Goal: Task Accomplishment & Management: Manage account settings

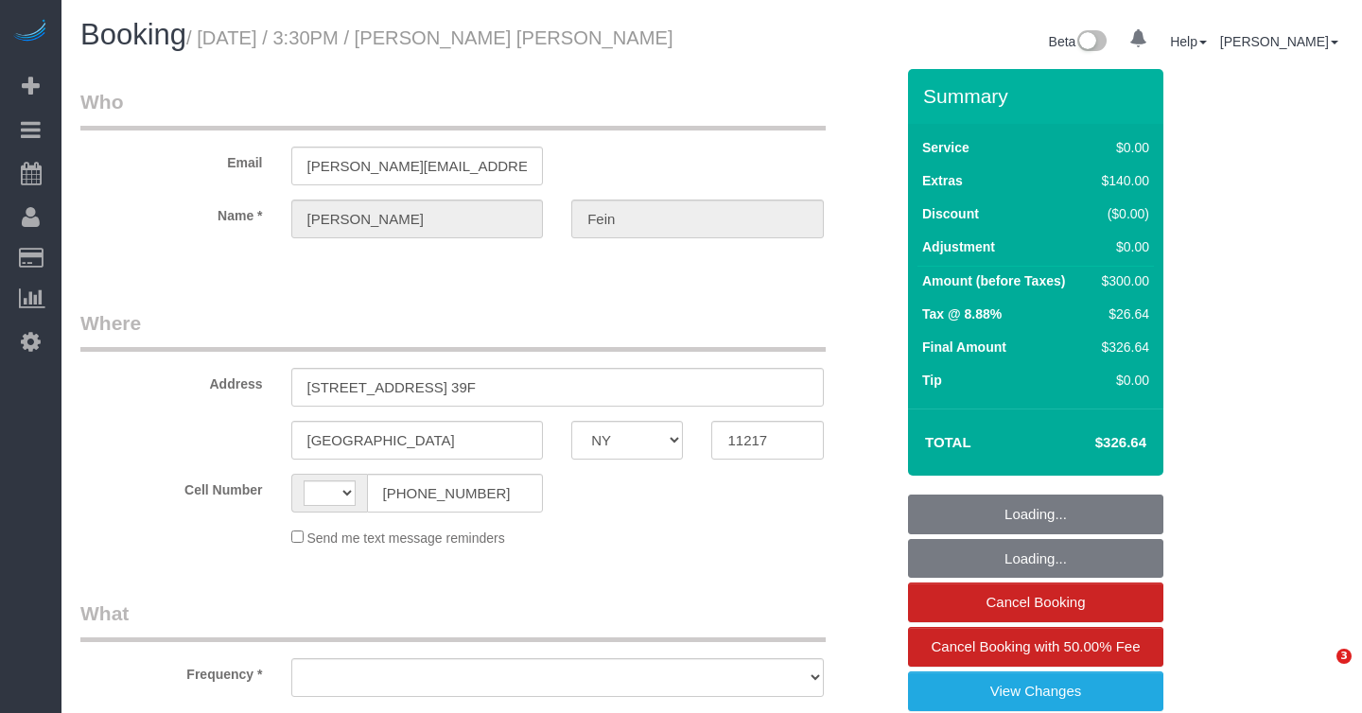
select select "NY"
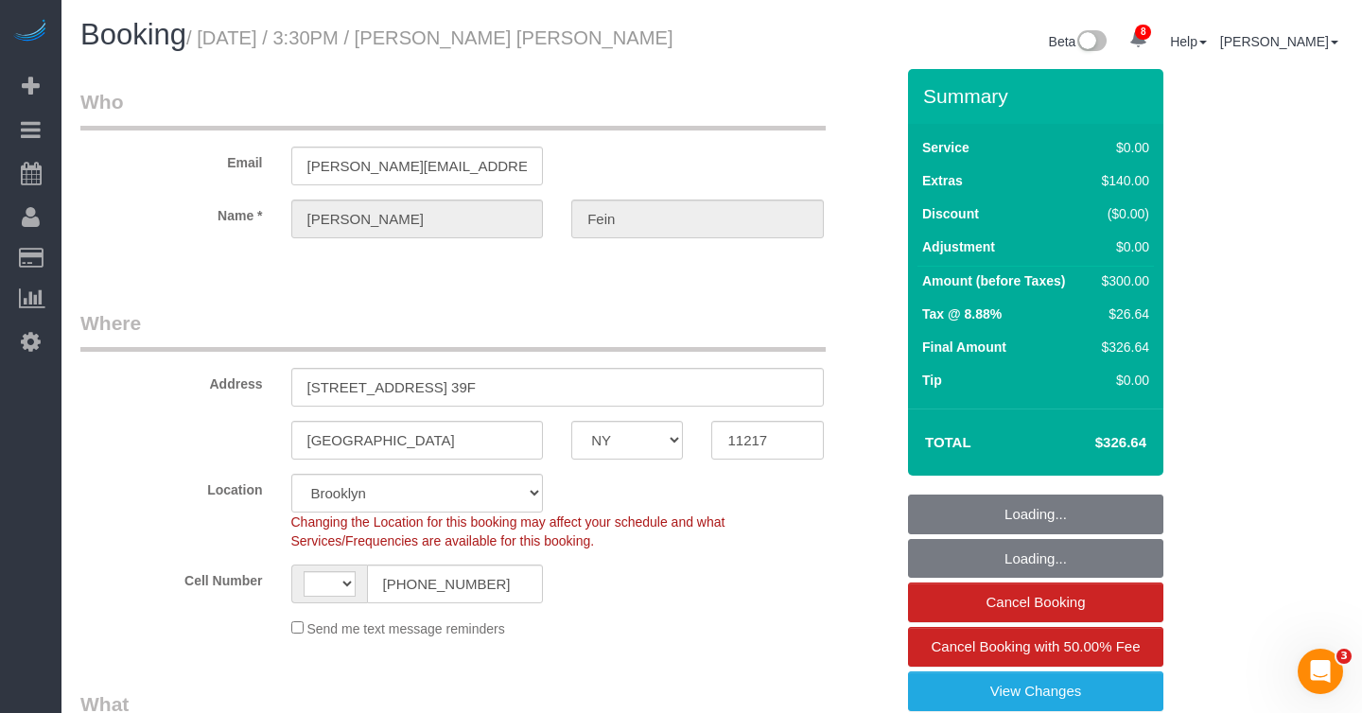
select select "string:US"
select select "object:792"
select select "string:stripe-pm_1Rw3OW4VGloSiKo7KYotAJA5"
select select "1"
select select "object:991"
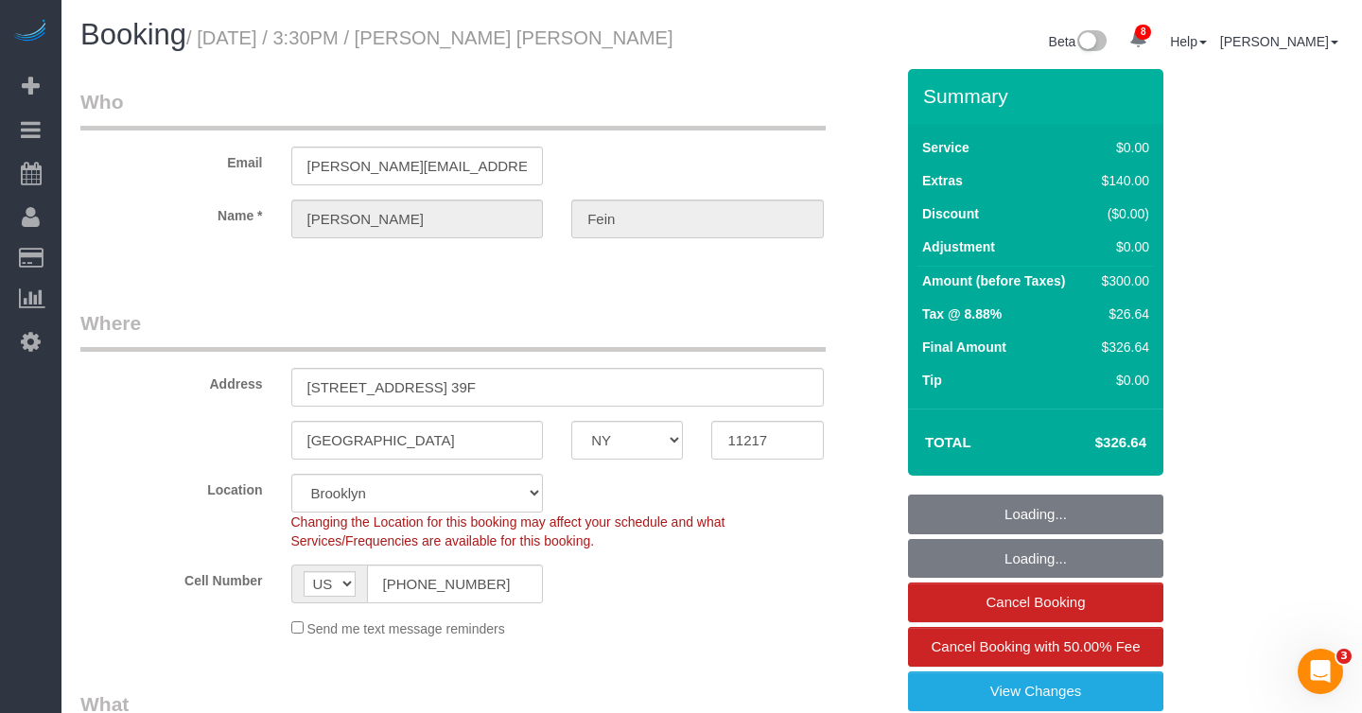
select select "number:89"
select select "number:75"
select select "number:15"
select select "number:5"
select select "1"
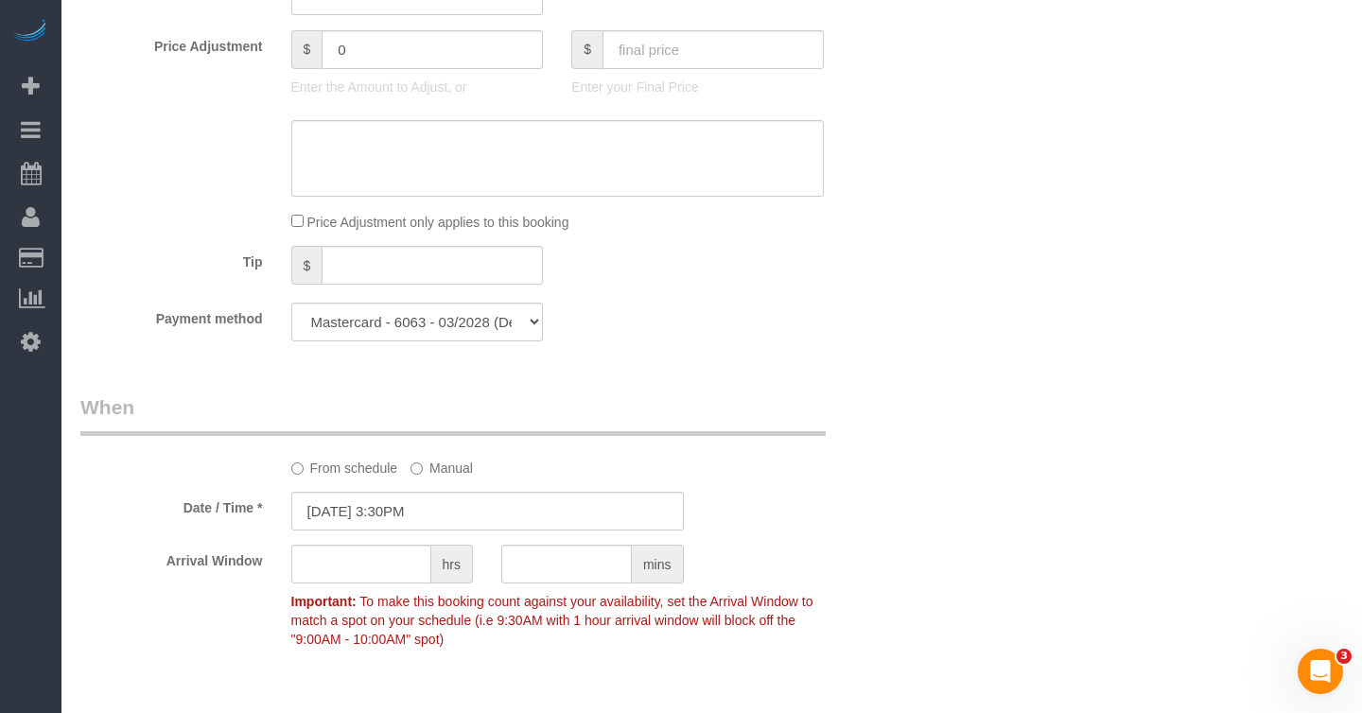
scroll to position [1501, 0]
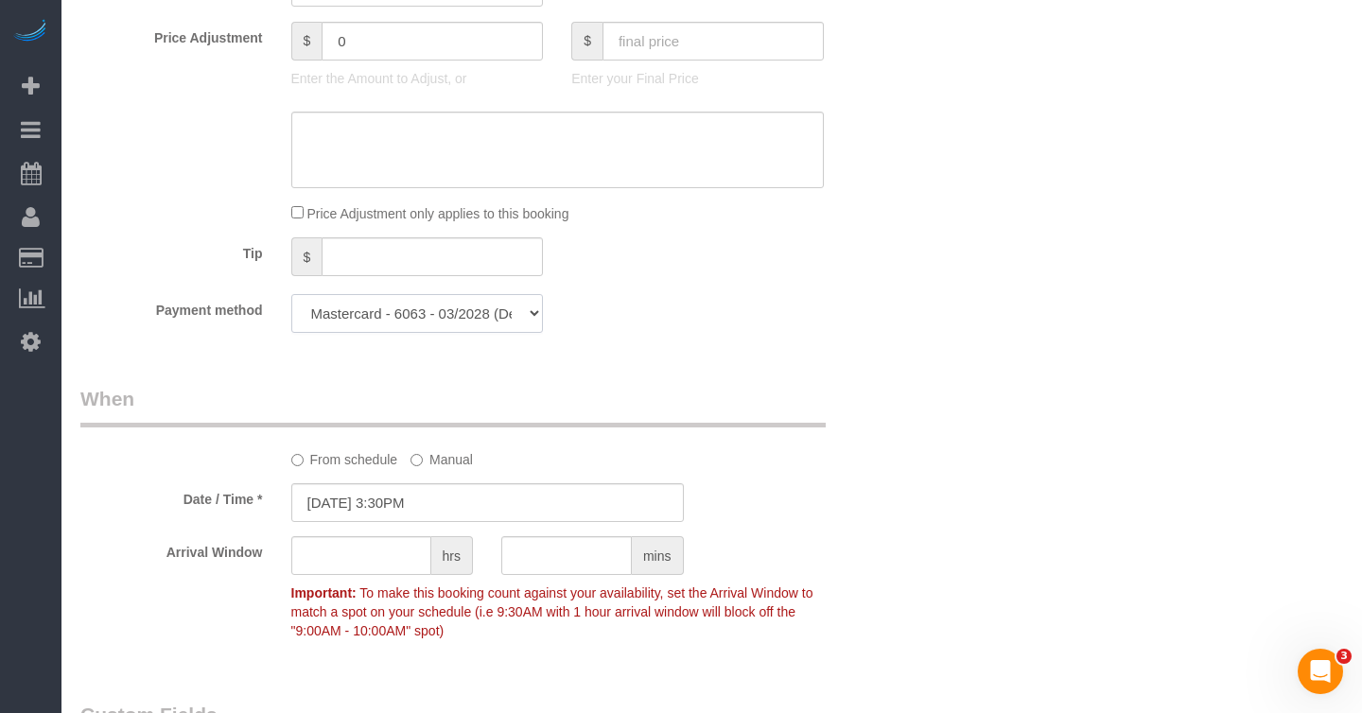
click at [383, 324] on select "Mastercard - 6063 - 03/2028 Visa - 2970 - 09/2029 Mastercard - 6063 - 03/2028 (…" at bounding box center [417, 313] width 253 height 39
click at [291, 294] on select "Mastercard - 6063 - 03/2028 Visa - 2970 - 09/2029 Mastercard - 6063 - 03/2028 (…" at bounding box center [417, 313] width 253 height 39
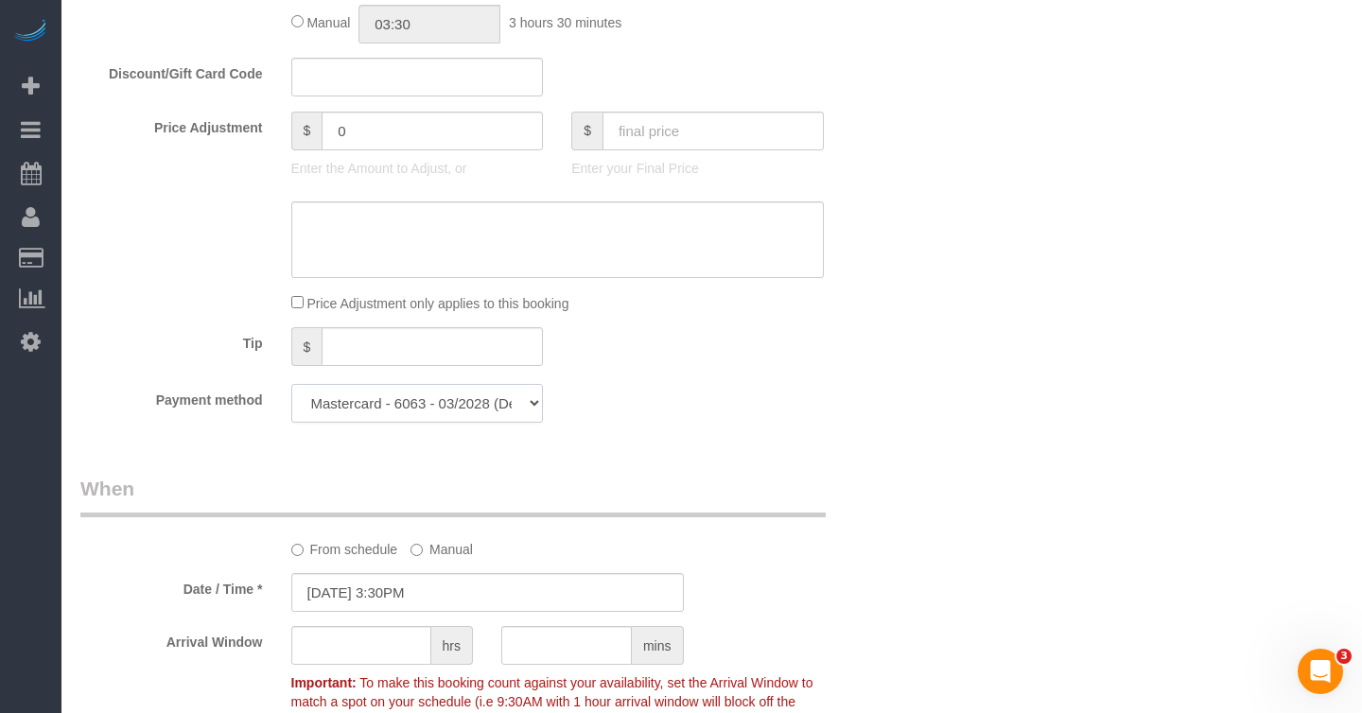
scroll to position [1404, 0]
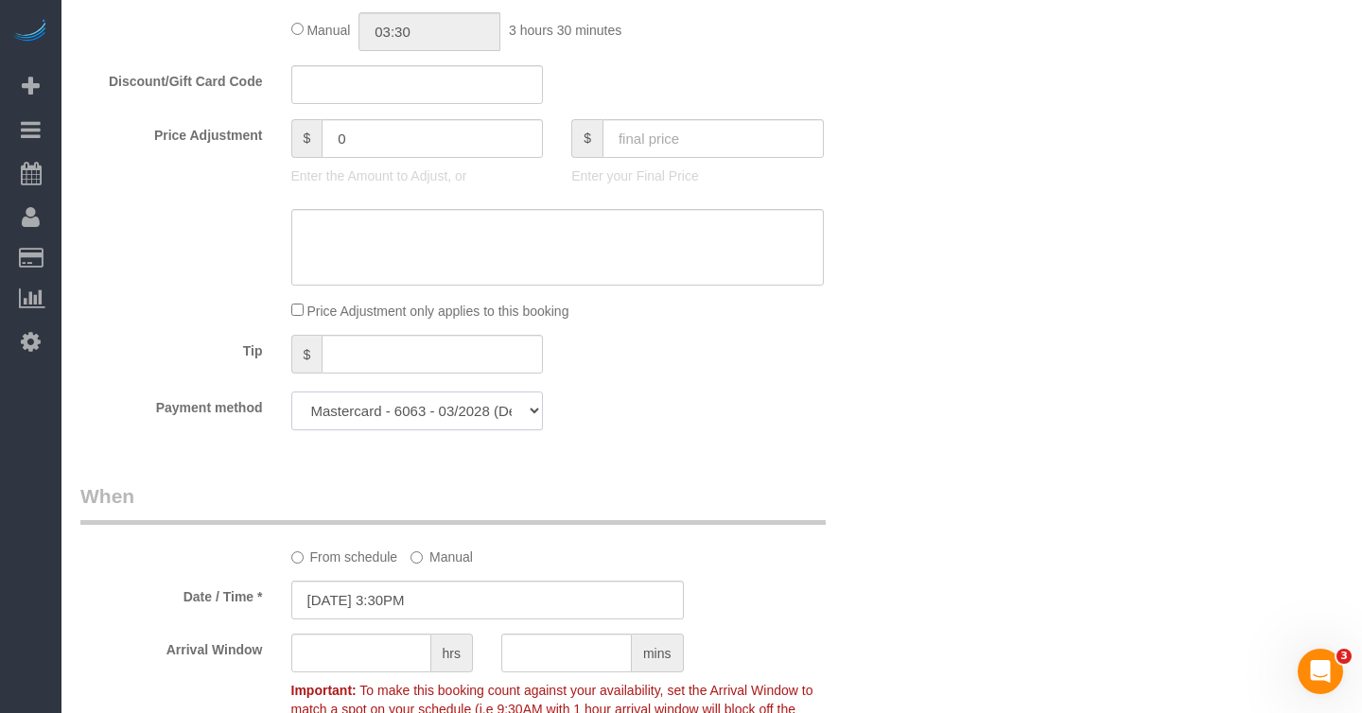
click at [401, 420] on select "Mastercard - 6063 - 03/2028 Visa - 2970 - 09/2029 Mastercard - 6063 - 03/2028 (…" at bounding box center [417, 411] width 253 height 39
select select "string:stripe"
click at [291, 392] on select "Mastercard - 6063 - 03/2028 Visa - 2970 - 09/2029 Mastercard - 6063 - 03/2028 (…" at bounding box center [417, 411] width 253 height 39
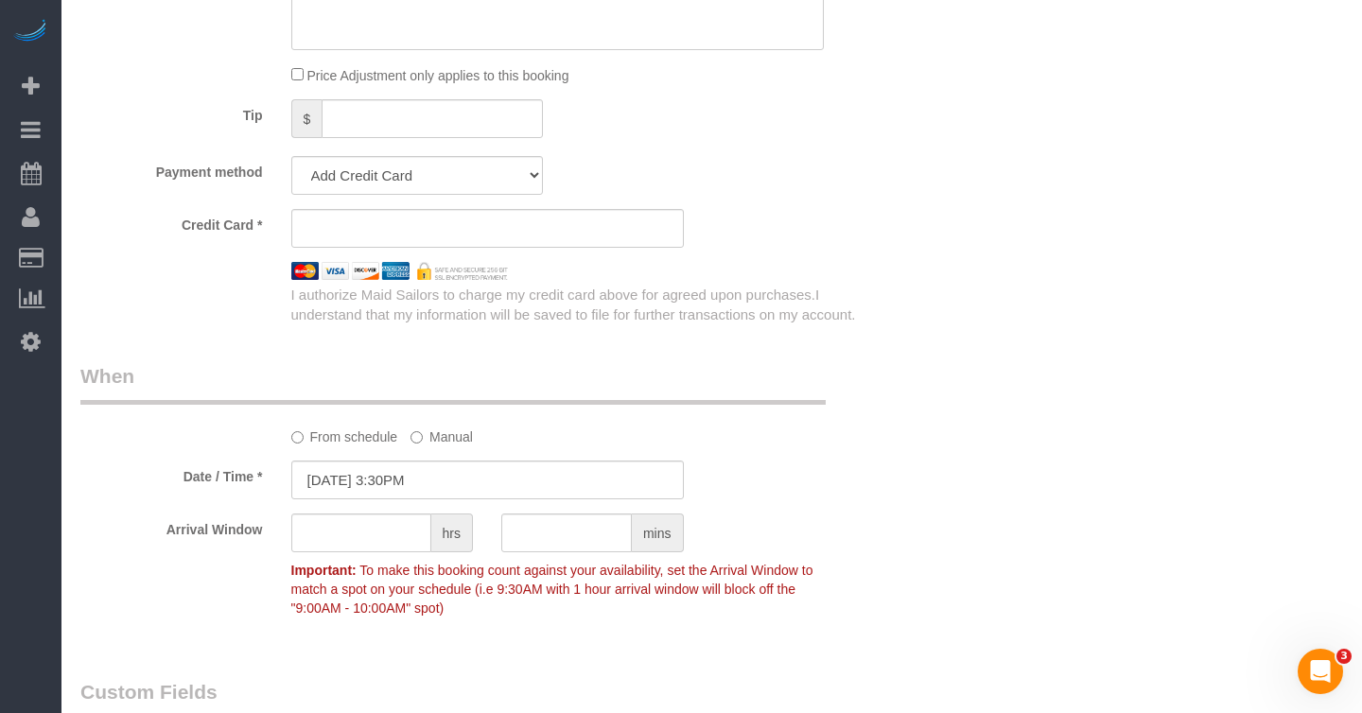
scroll to position [1597, 0]
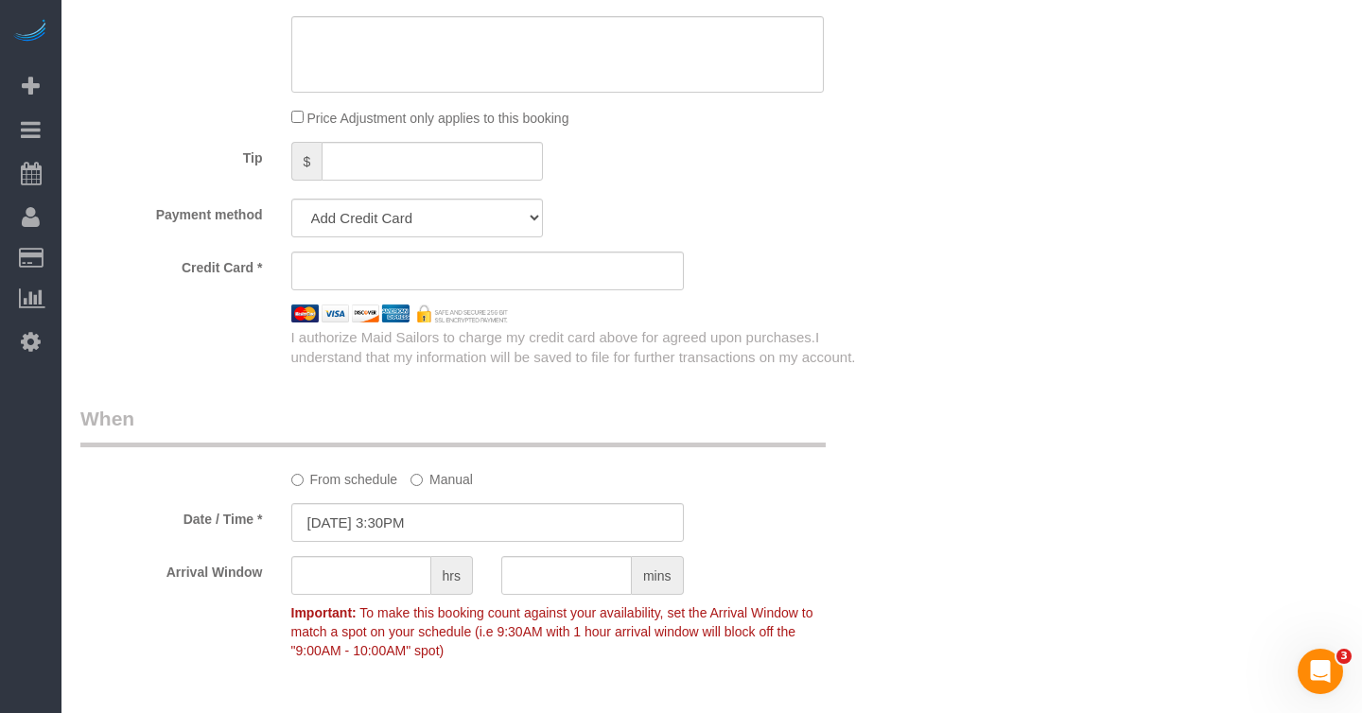
click at [218, 147] on label "Tip" at bounding box center [171, 155] width 211 height 26
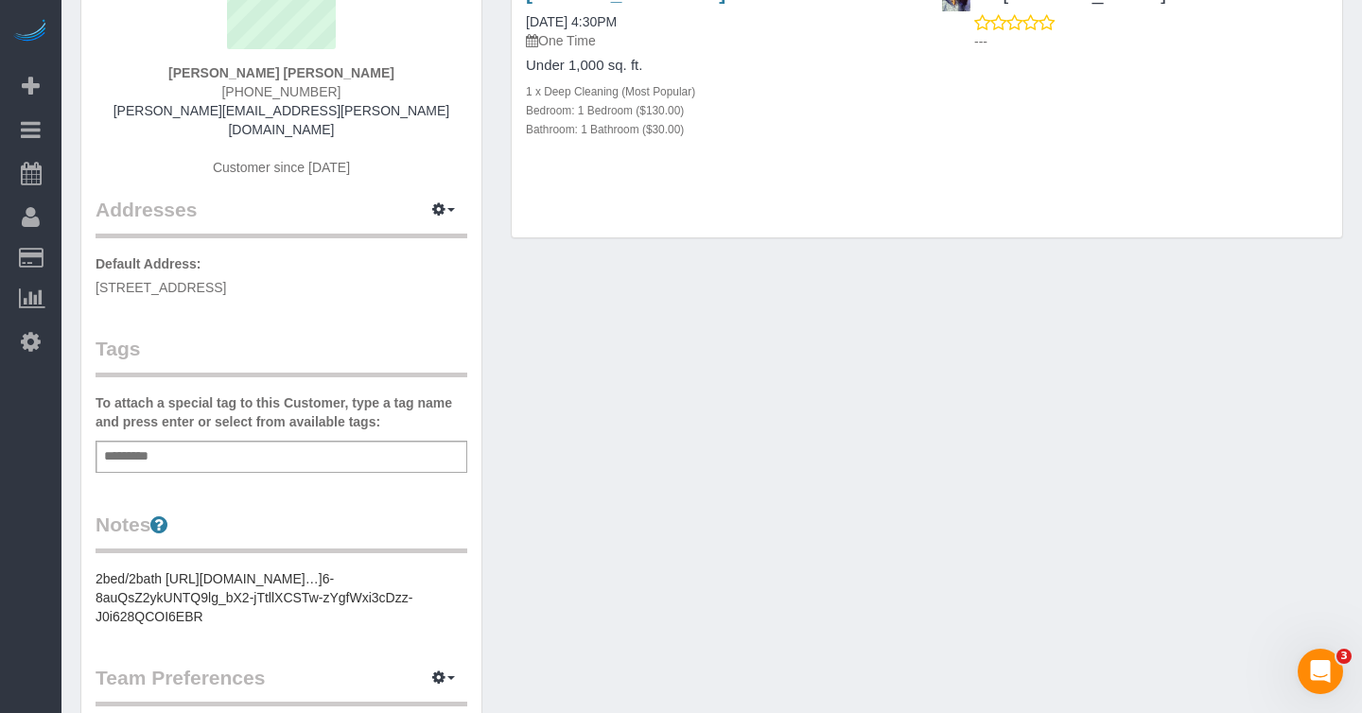
scroll to position [783, 0]
